Goal: Information Seeking & Learning: Check status

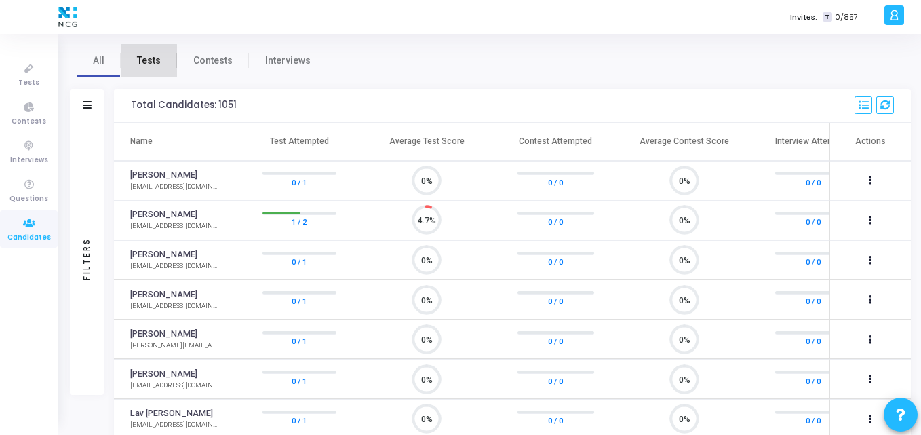
click at [144, 62] on span "Tests" at bounding box center [149, 61] width 24 height 14
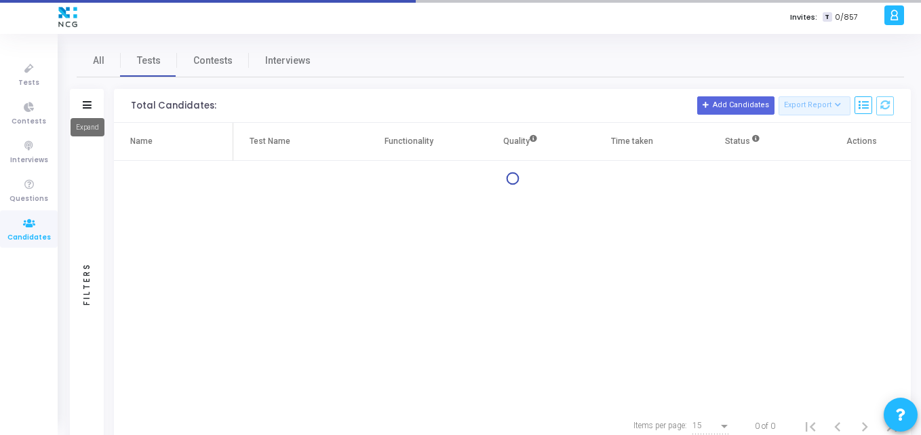
click at [88, 105] on icon at bounding box center [87, 104] width 9 height 7
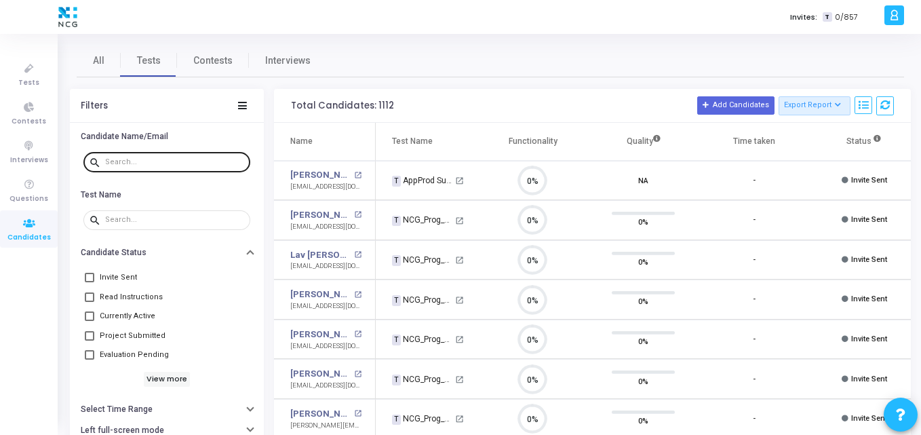
scroll to position [28, 35]
click at [180, 154] on div at bounding box center [175, 162] width 140 height 22
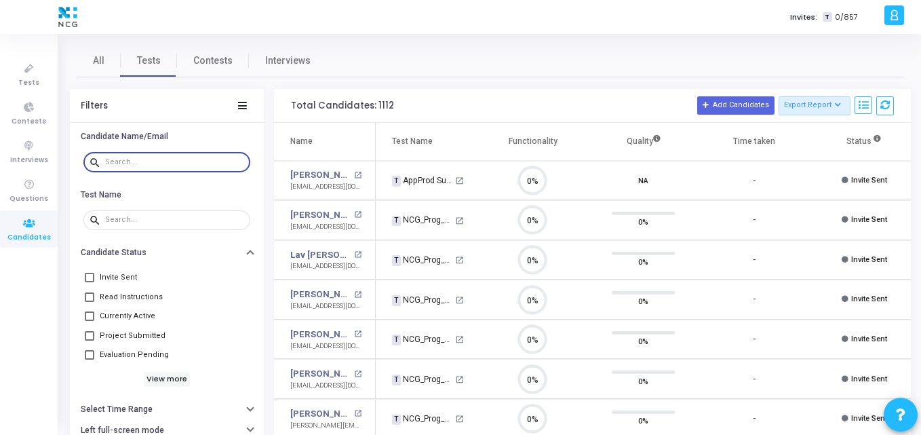
paste input "[EMAIL_ADDRESS][DOMAIN_NAME]"
type input "[EMAIL_ADDRESS][DOMAIN_NAME]"
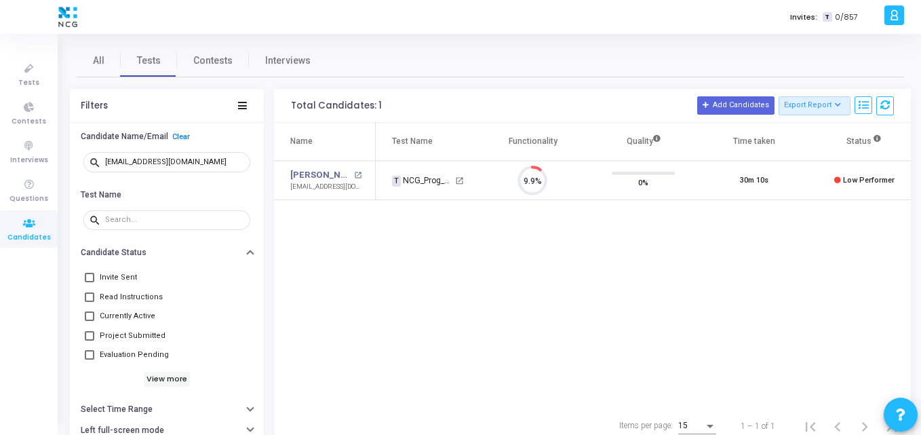
click at [433, 229] on div "Name Test Name Functionality Quality Time taken Status Actions [PERSON_NAME] op…" at bounding box center [592, 265] width 637 height 284
click at [309, 216] on mat-tooltip-component "[PERSON_NAME]" at bounding box center [323, 200] width 82 height 37
click at [36, 75] on icon at bounding box center [29, 68] width 28 height 17
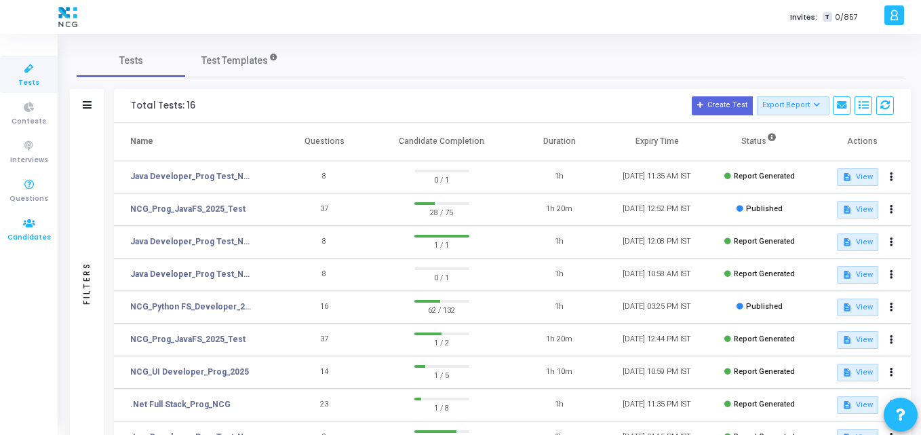
click at [20, 226] on icon at bounding box center [29, 223] width 28 height 17
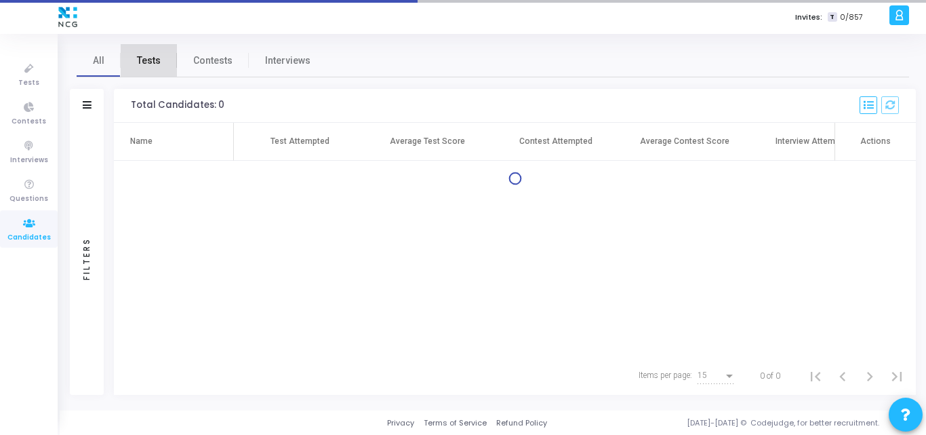
click at [138, 58] on span "Tests" at bounding box center [149, 61] width 24 height 14
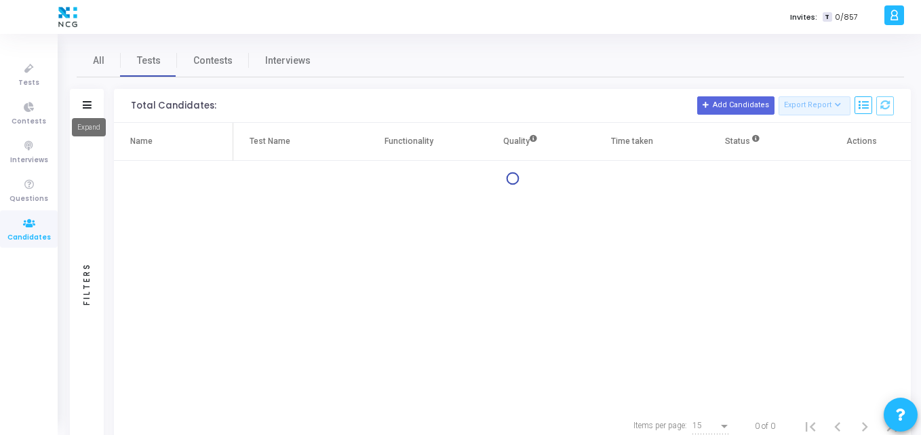
click at [88, 102] on icon at bounding box center [87, 104] width 9 height 7
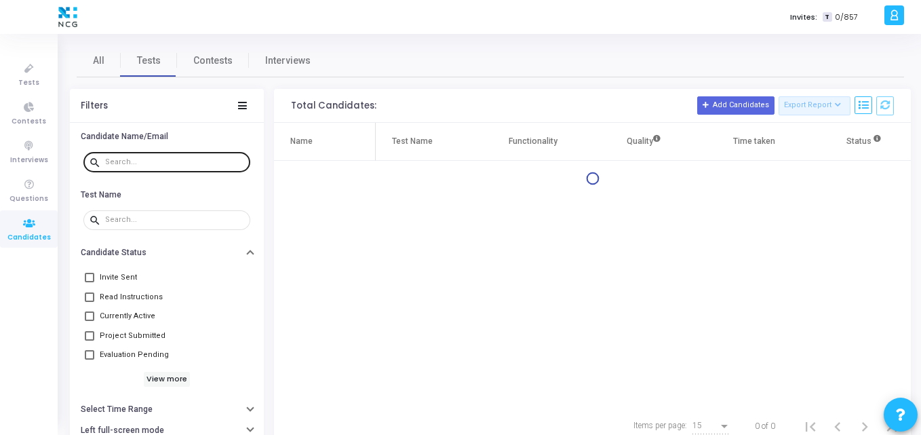
click at [181, 164] on input "text" at bounding box center [175, 162] width 140 height 8
paste input "[EMAIL_ADDRESS][DOMAIN_NAME]"
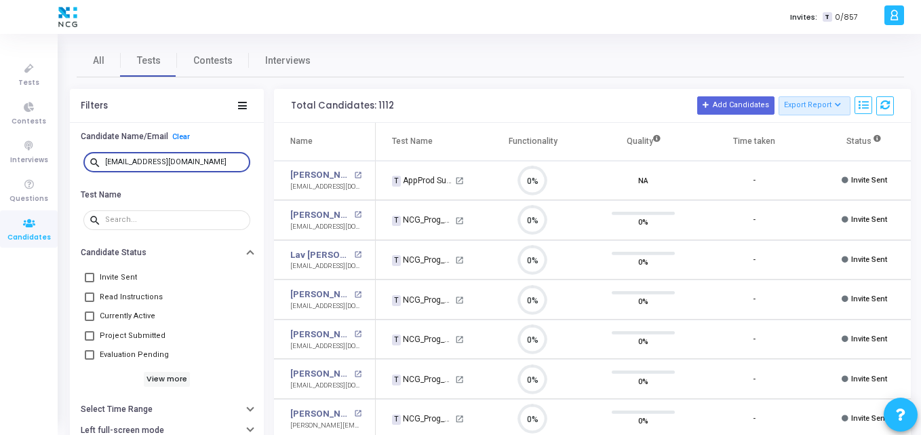
scroll to position [28, 35]
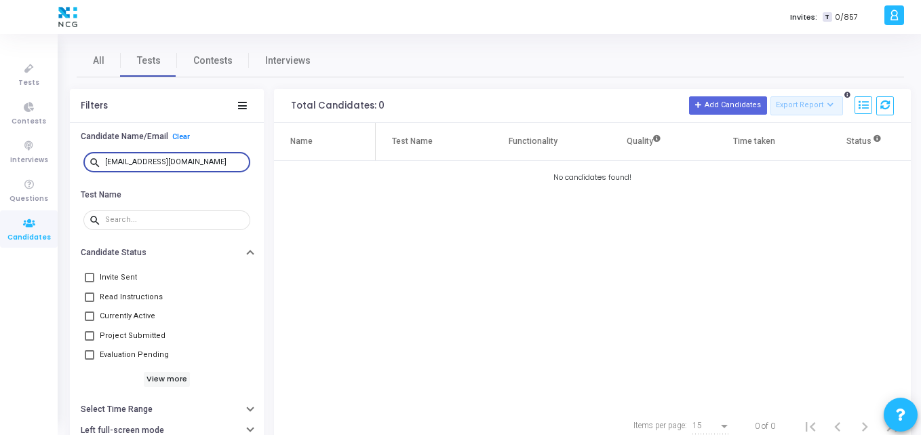
type input "[EMAIL_ADDRESS][DOMAIN_NAME]"
